Goal: Information Seeking & Learning: Learn about a topic

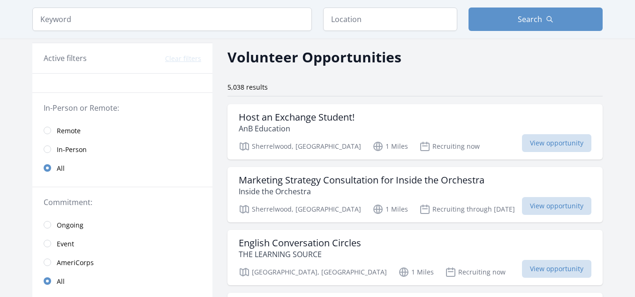
scroll to position [54, 0]
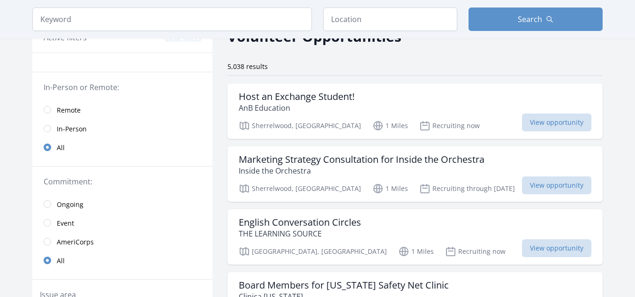
click at [52, 111] on link "Remote" at bounding box center [122, 109] width 180 height 19
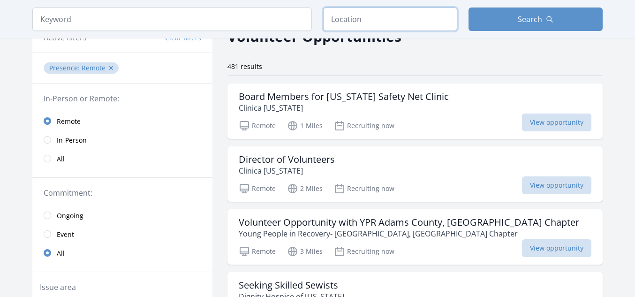
click at [421, 24] on input "text" at bounding box center [390, 19] width 134 height 23
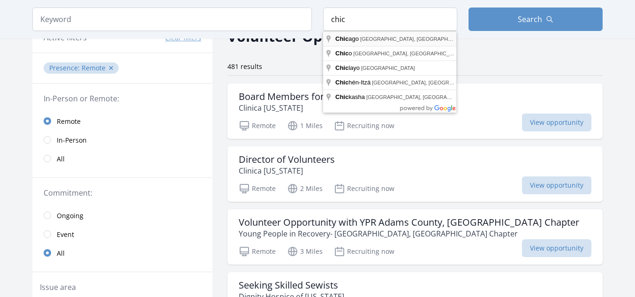
type input "Chicago, IL, USA"
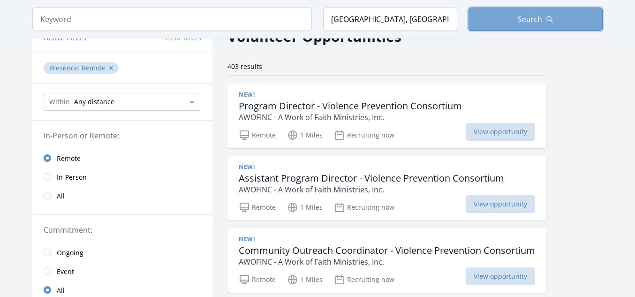
click at [520, 28] on button "Search" at bounding box center [536, 19] width 134 height 23
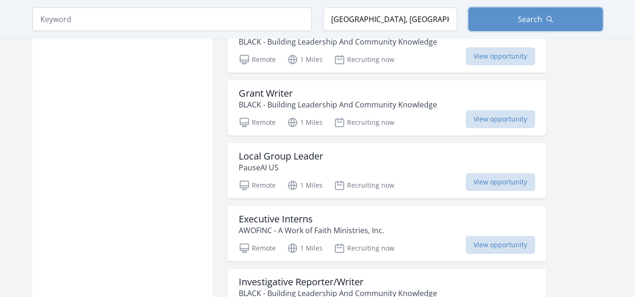
scroll to position [1099, 0]
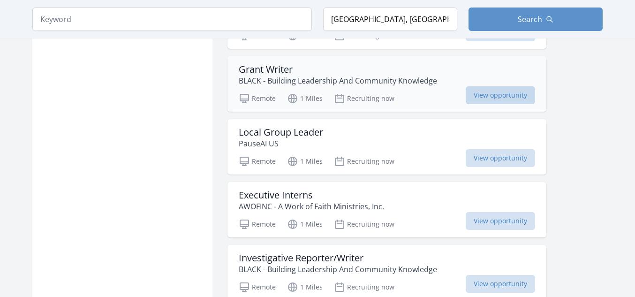
click at [498, 93] on span "View opportunity" at bounding box center [500, 95] width 69 height 18
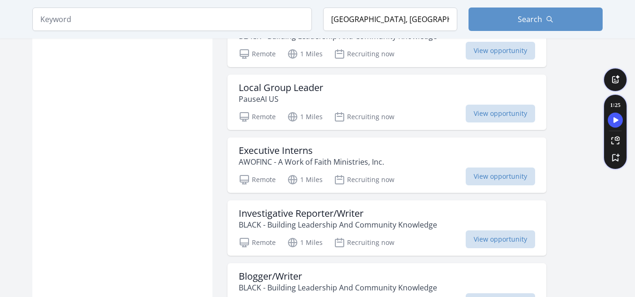
scroll to position [1149, 0]
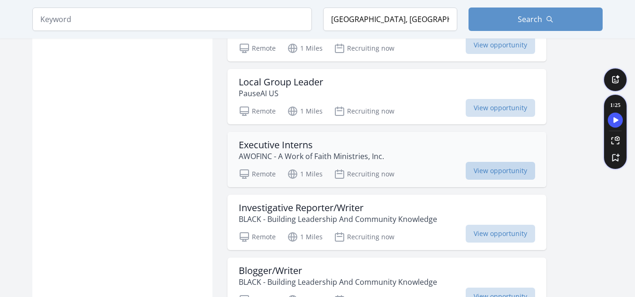
click at [485, 168] on span "View opportunity" at bounding box center [500, 171] width 69 height 18
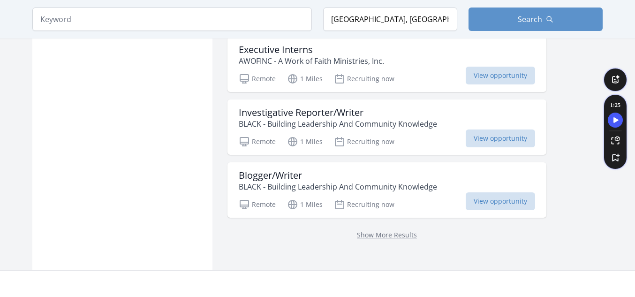
scroll to position [1249, 0]
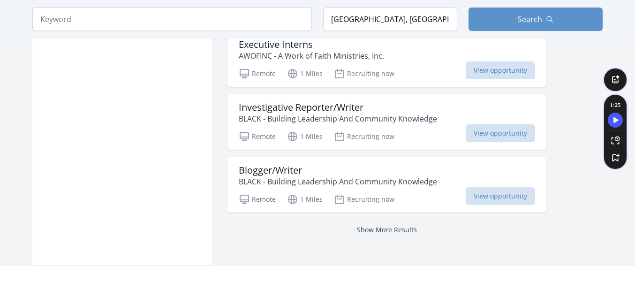
click at [383, 228] on link "Show More Results" at bounding box center [387, 229] width 60 height 9
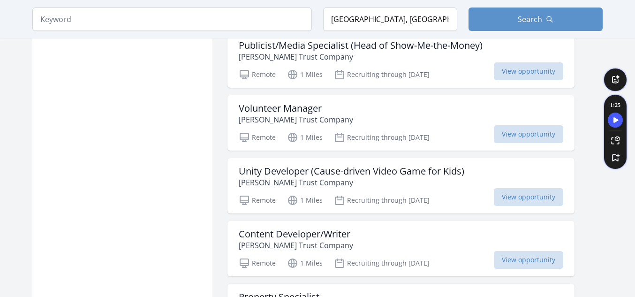
scroll to position [2200, 0]
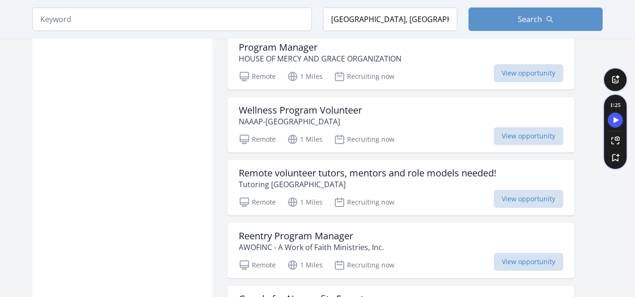
scroll to position [3137, 0]
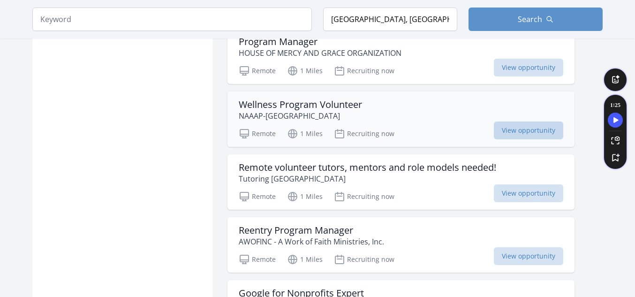
click at [518, 132] on span "View opportunity" at bounding box center [528, 130] width 69 height 18
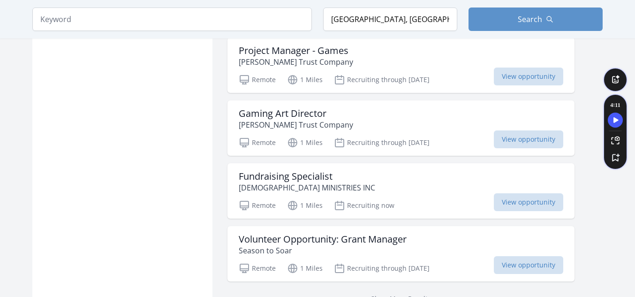
scroll to position [3701, 0]
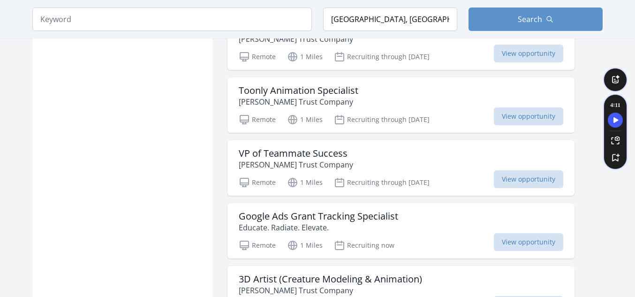
scroll to position [4874, 0]
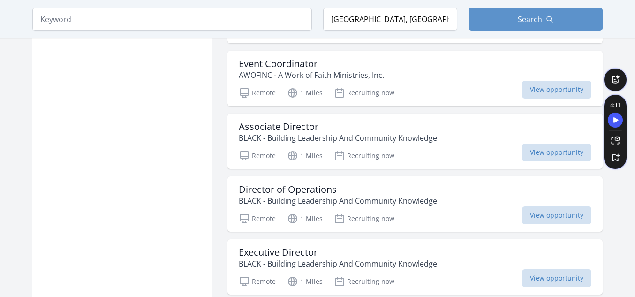
scroll to position [6227, 0]
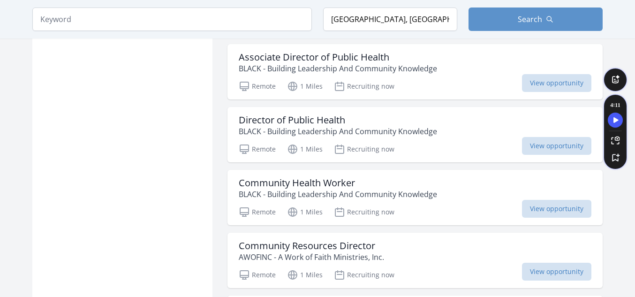
scroll to position [6689, 0]
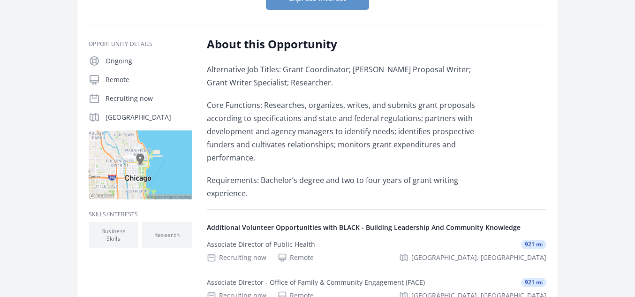
scroll to position [133, 0]
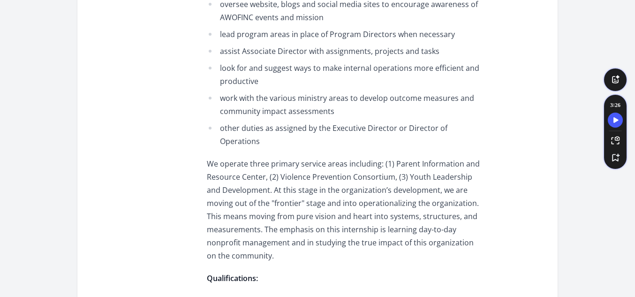
scroll to position [619, 0]
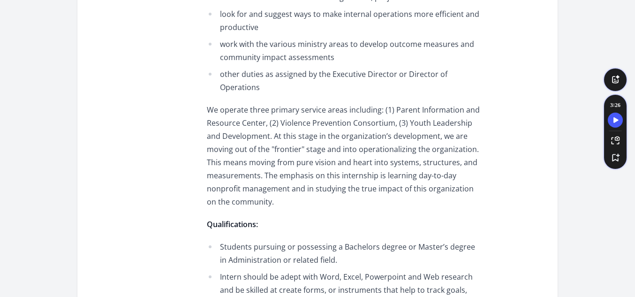
drag, startPoint x: 637, startPoint y: 137, endPoint x: 582, endPoint y: 24, distance: 125.2
click at [582, 24] on div "Organization AWOFINC - A Work of Faith Ministries, Inc. Executive Interns Durat…" at bounding box center [317, 69] width 570 height 1317
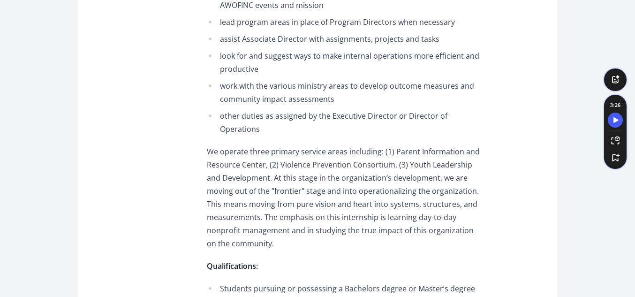
scroll to position [569, 0]
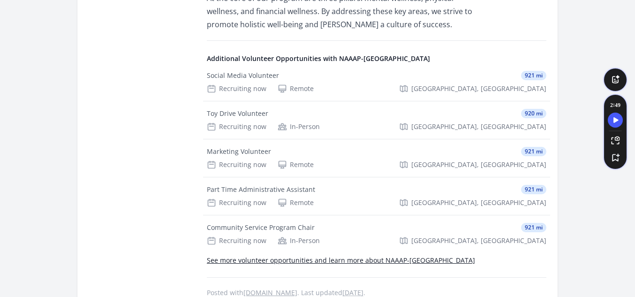
scroll to position [826, 0]
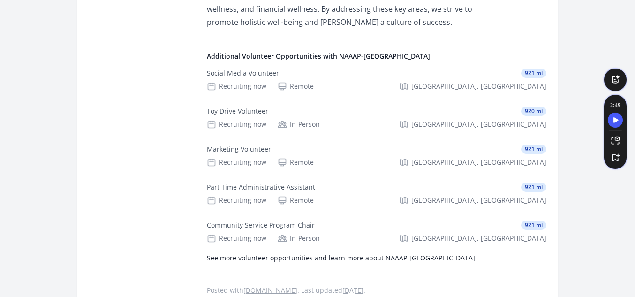
click at [346, 257] on link "See more volunteer opportunities and learn more about NAAAP-[GEOGRAPHIC_DATA]" at bounding box center [341, 257] width 268 height 9
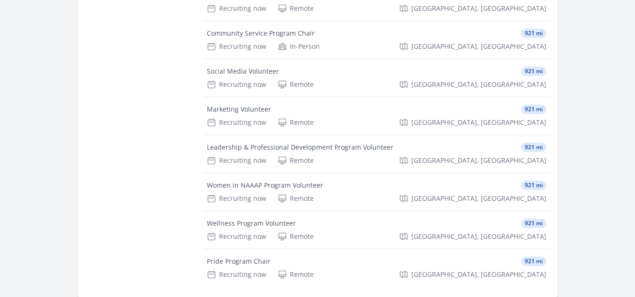
scroll to position [282, 0]
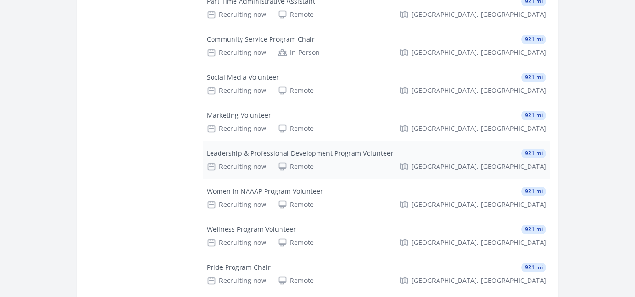
click at [338, 141] on div "Leadership & Professional Development Program Volunteer 921 mi Recruiting now R…" at bounding box center [376, 160] width 347 height 38
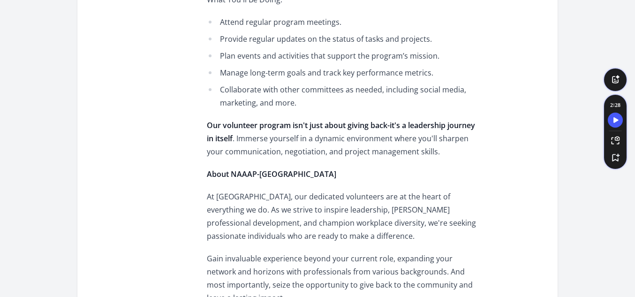
scroll to position [70, 0]
